Goal: Task Accomplishment & Management: Manage account settings

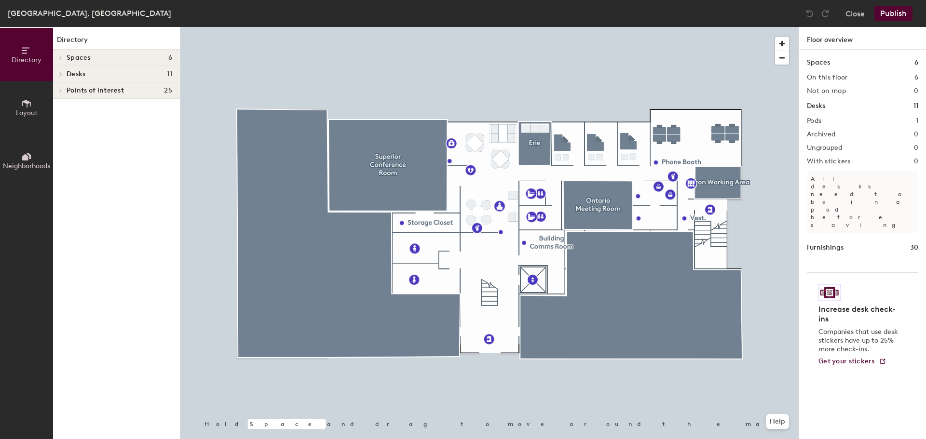
click at [27, 57] on span "Directory" at bounding box center [27, 60] width 30 height 8
click at [855, 12] on button "Close" at bounding box center [854, 13] width 19 height 15
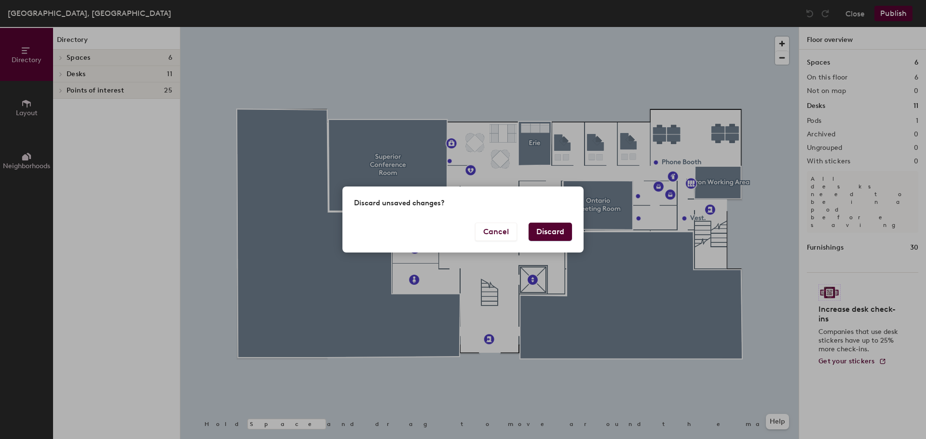
click at [543, 234] on button "Discard" at bounding box center [550, 232] width 43 height 18
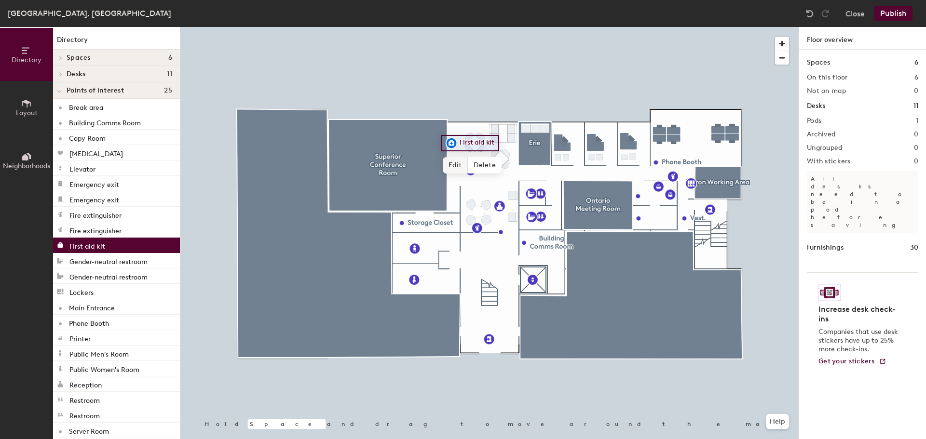
click at [455, 161] on span "Edit" at bounding box center [455, 165] width 25 height 16
click at [463, 163] on div "First aid kit Done Hold Space and drag to move around the map. Help" at bounding box center [489, 233] width 618 height 412
click at [448, 143] on img at bounding box center [452, 143] width 12 height 12
click at [475, 167] on span "Done" at bounding box center [480, 165] width 28 height 16
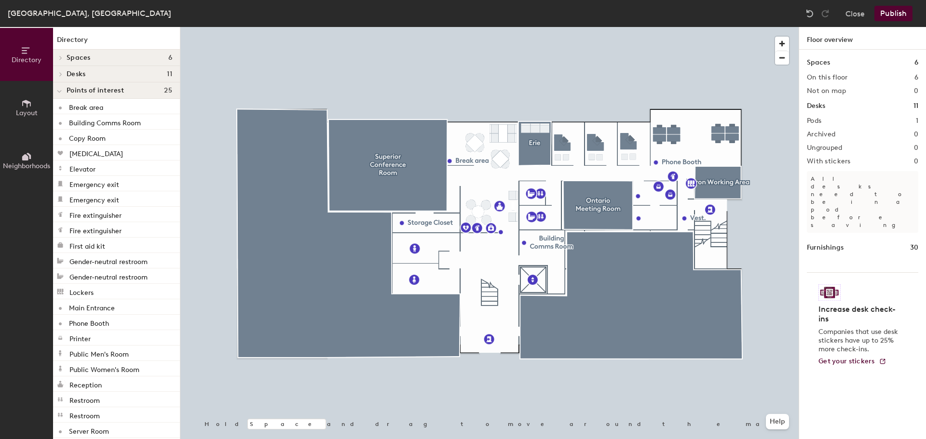
click at [887, 12] on button "Publish" at bounding box center [893, 13] width 38 height 15
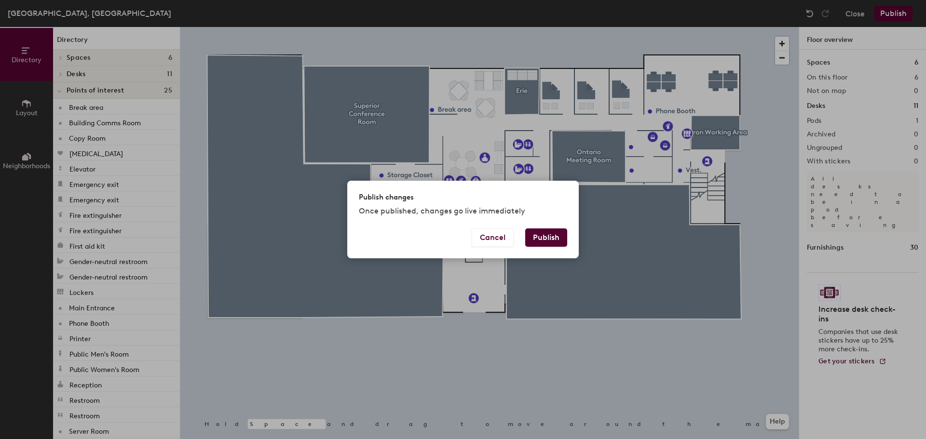
click at [545, 233] on button "Publish" at bounding box center [546, 238] width 42 height 18
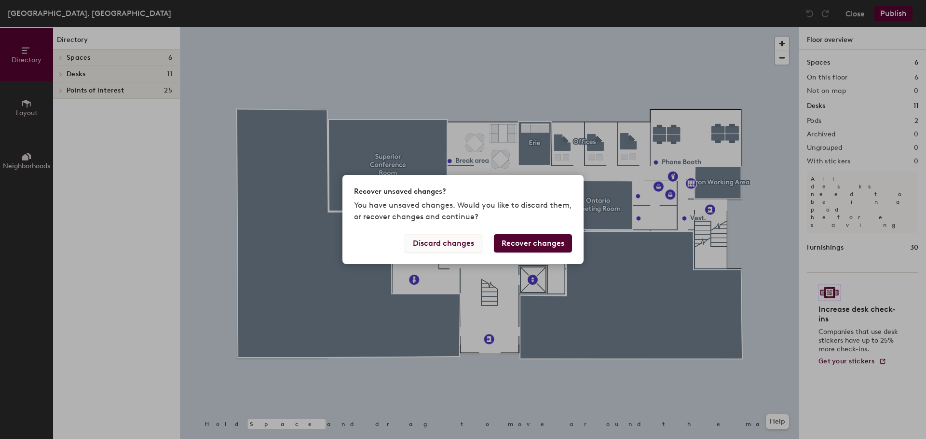
click at [434, 243] on button "Discard changes" at bounding box center [444, 243] width 78 height 18
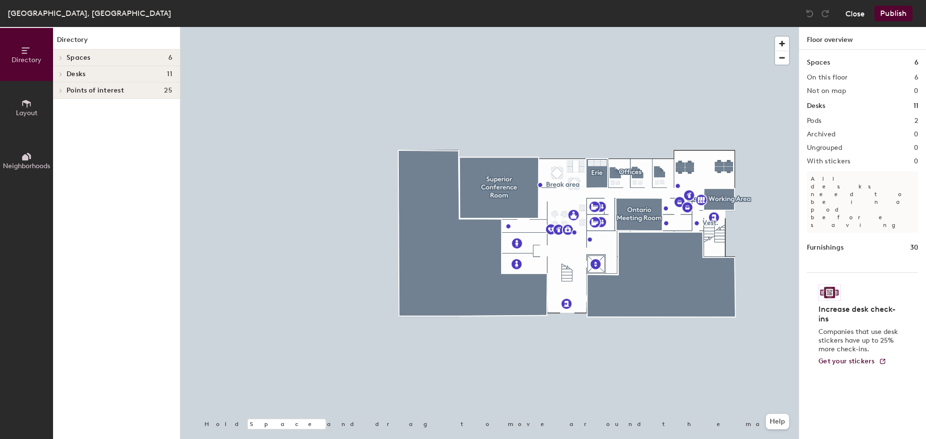
click at [857, 13] on button "Close" at bounding box center [854, 13] width 19 height 15
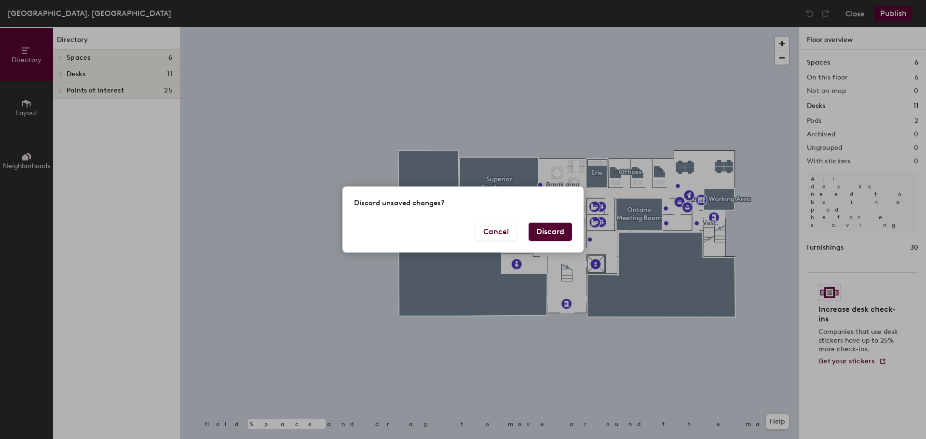
click at [542, 230] on button "Discard" at bounding box center [550, 232] width 43 height 18
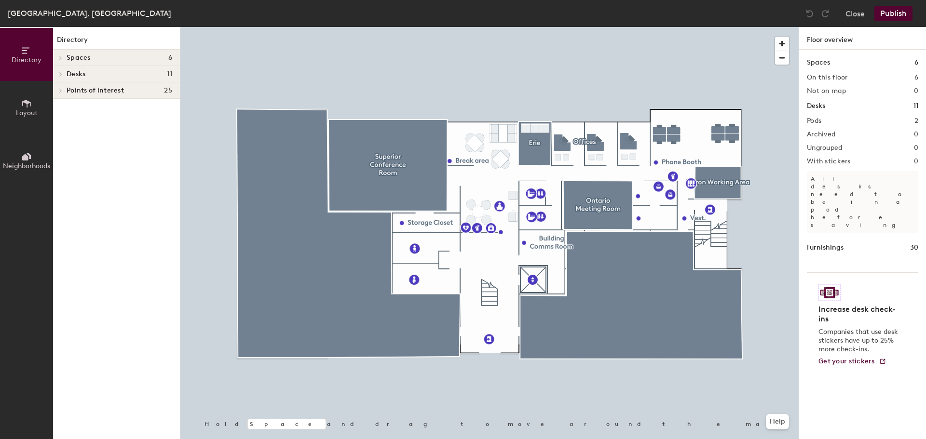
click at [839, 40] on h1 "Floor overview" at bounding box center [862, 38] width 127 height 23
click at [27, 59] on span "Directory" at bounding box center [27, 60] width 30 height 8
click at [22, 102] on icon at bounding box center [26, 103] width 11 height 11
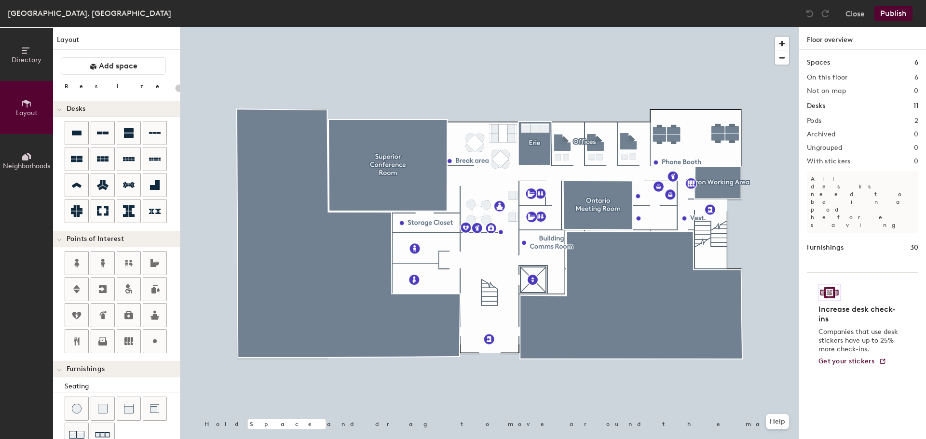
click at [589, 27] on div at bounding box center [489, 27] width 618 height 0
type input "180"
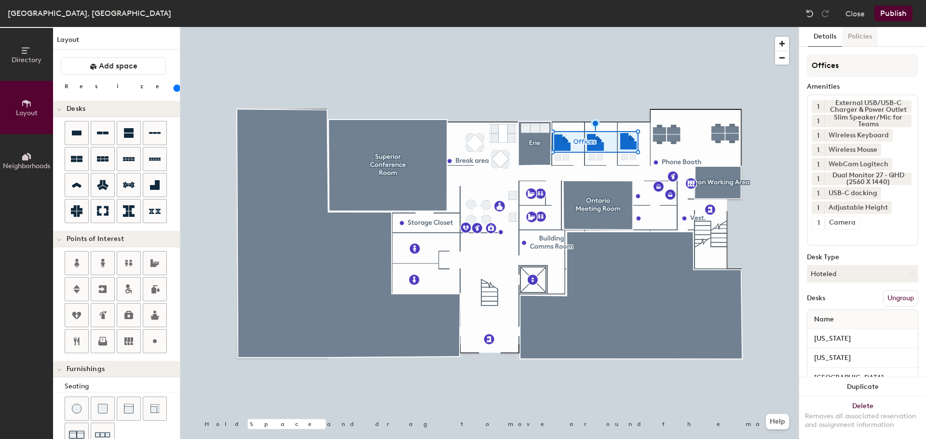
click at [862, 34] on button "Policies" at bounding box center [860, 37] width 36 height 20
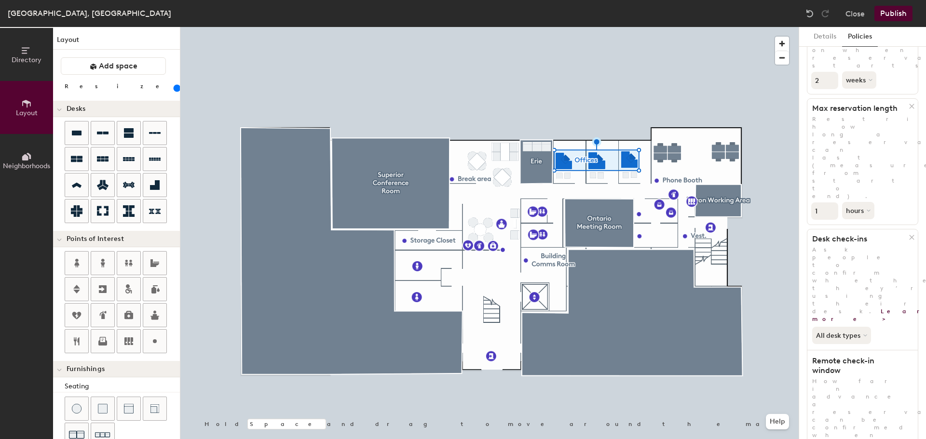
scroll to position [122, 0]
click at [852, 40] on button "Policies" at bounding box center [860, 37] width 36 height 20
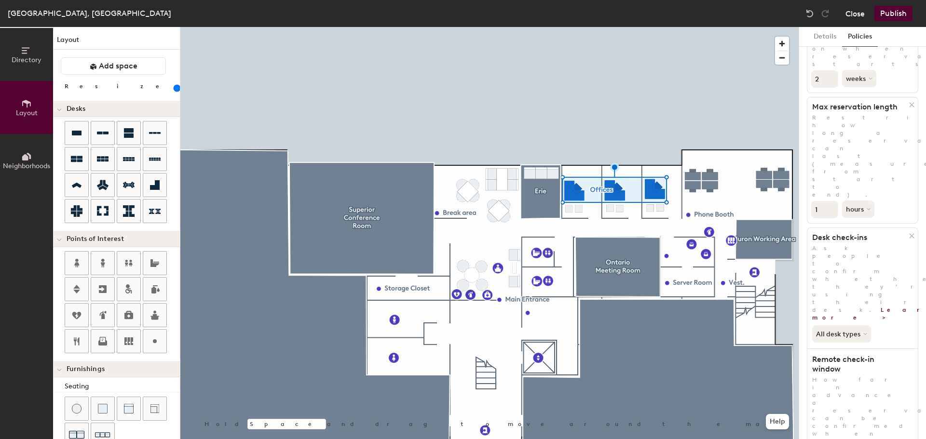
click at [855, 14] on button "Close" at bounding box center [854, 13] width 19 height 15
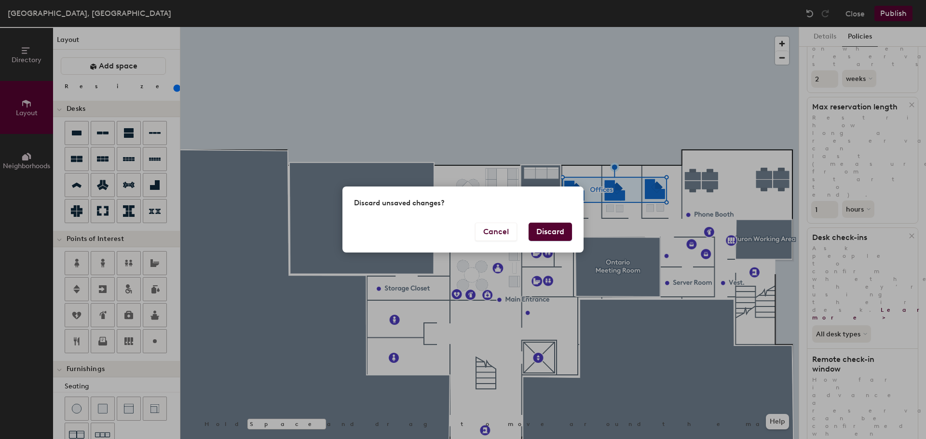
click at [550, 227] on button "Discard" at bounding box center [550, 232] width 43 height 18
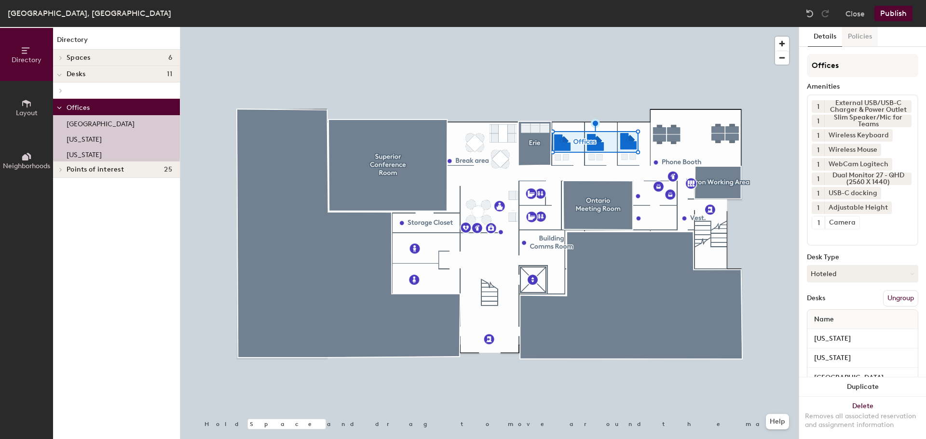
click at [861, 36] on button "Policies" at bounding box center [860, 37] width 36 height 20
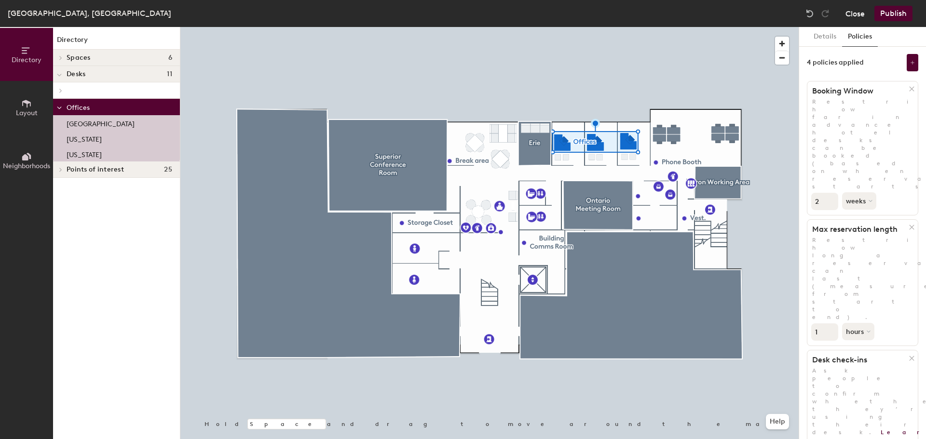
click at [857, 13] on button "Close" at bounding box center [854, 13] width 19 height 15
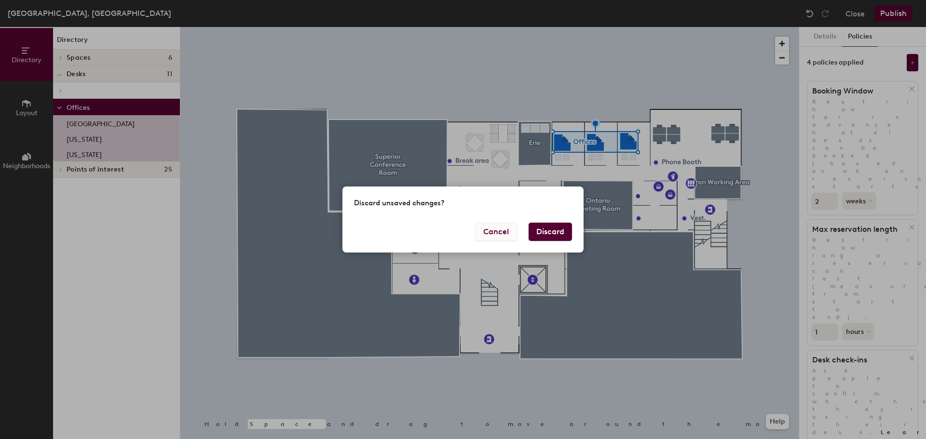
click at [501, 231] on button "Cancel" at bounding box center [496, 232] width 42 height 18
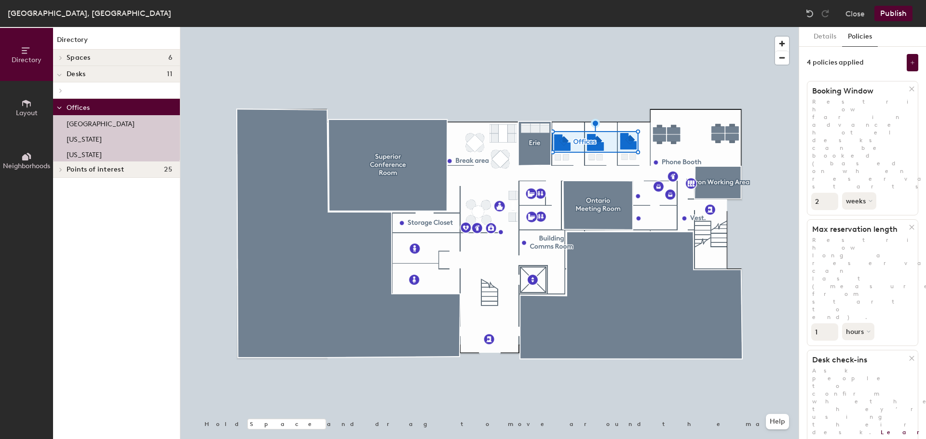
click at [23, 61] on span "Directory" at bounding box center [27, 60] width 30 height 8
click at [24, 102] on icon at bounding box center [26, 104] width 9 height 8
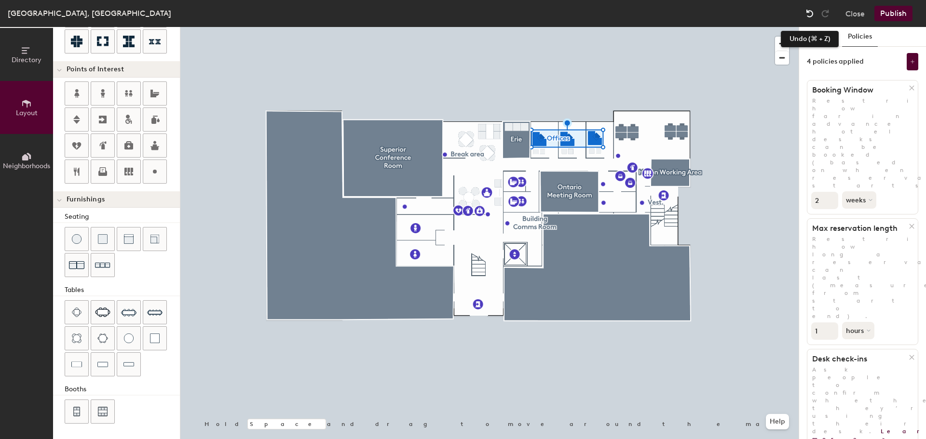
scroll to position [1, 0]
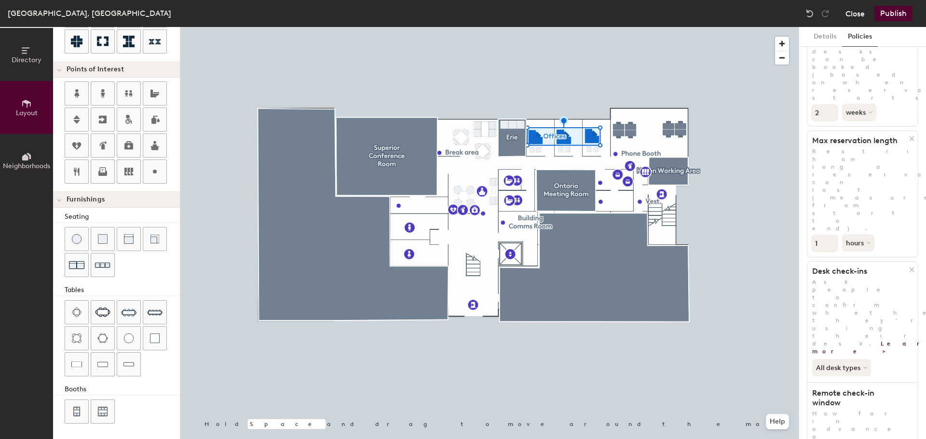
click at [861, 14] on button "Close" at bounding box center [854, 13] width 19 height 15
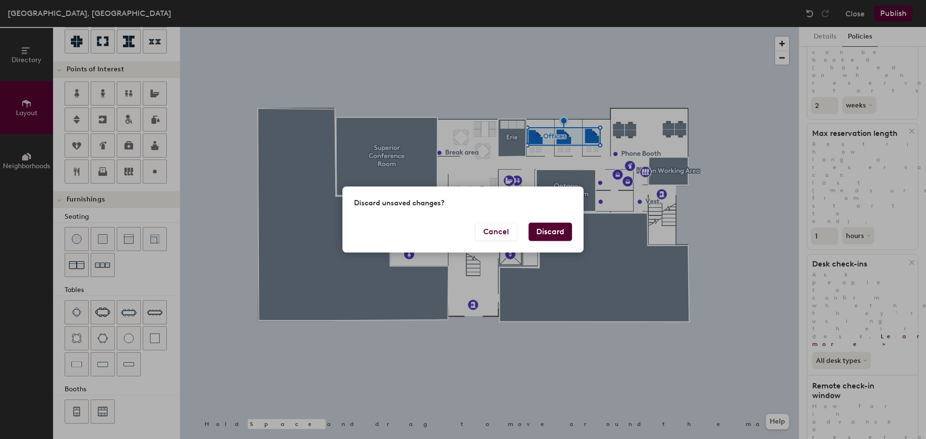
scroll to position [96, 0]
click at [535, 229] on button "Discard" at bounding box center [550, 232] width 43 height 18
